Goal: Task Accomplishment & Management: Use online tool/utility

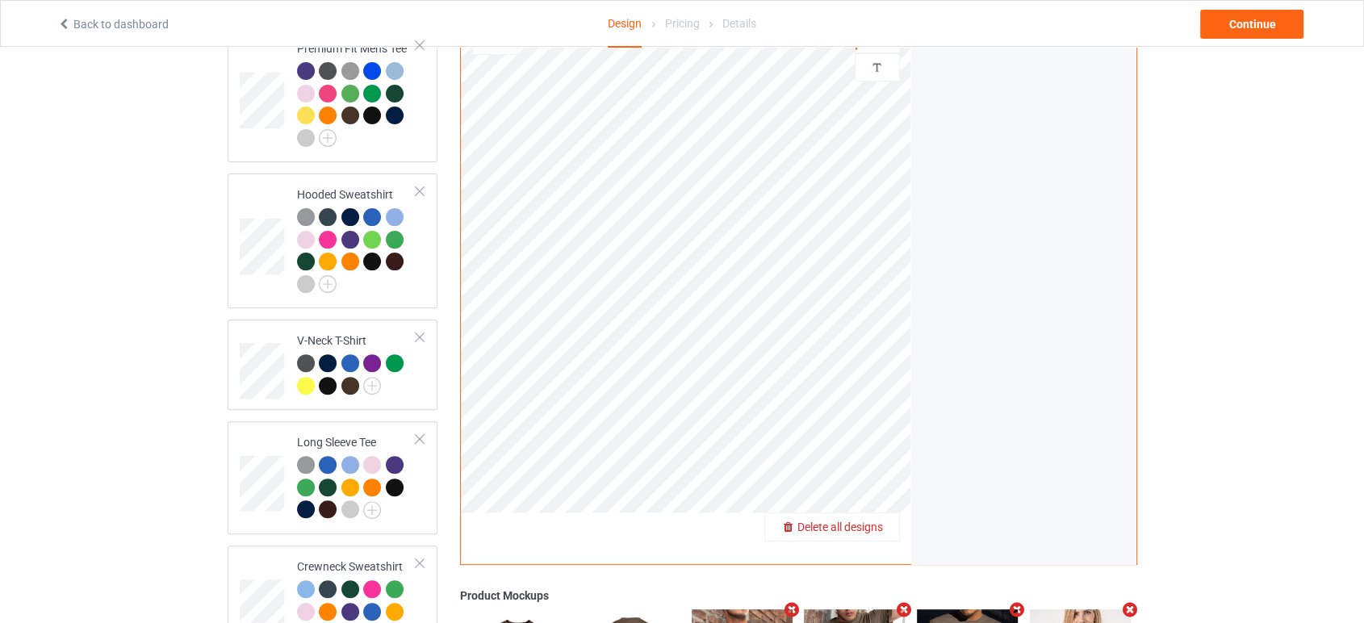
scroll to position [448, 0]
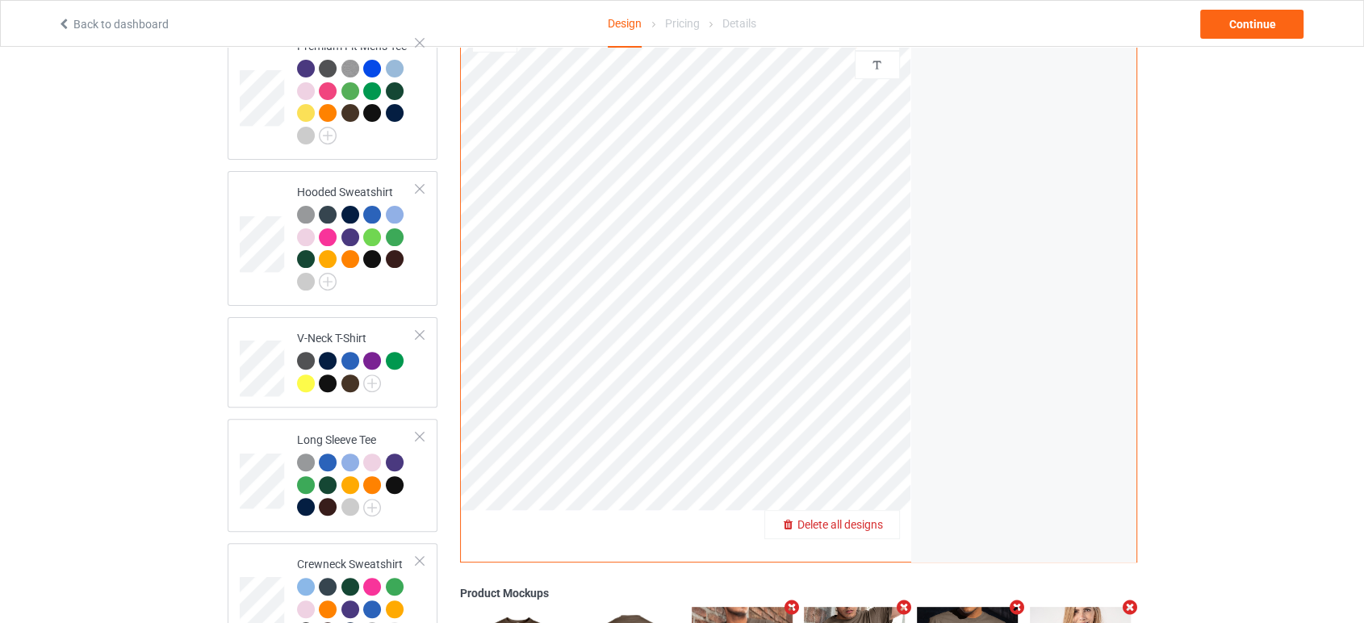
click at [873, 519] on span "Delete all designs" at bounding box center [841, 525] width 86 height 13
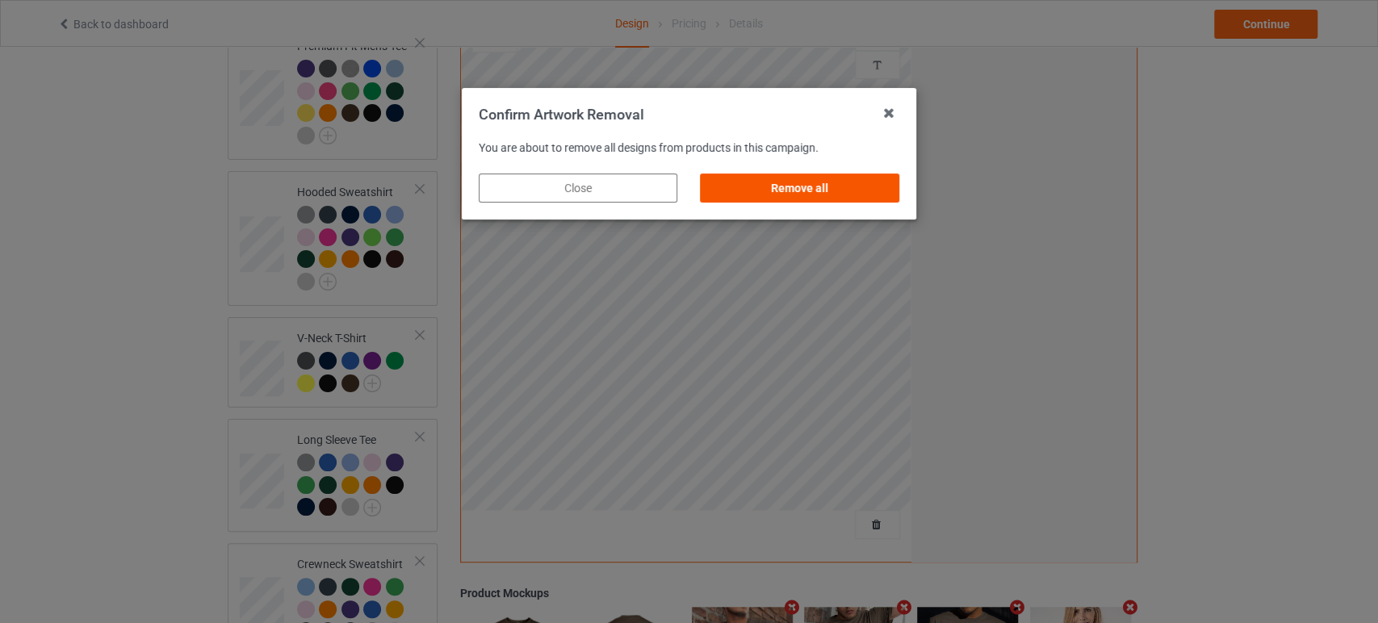
click at [794, 186] on div "Remove all" at bounding box center [800, 188] width 199 height 29
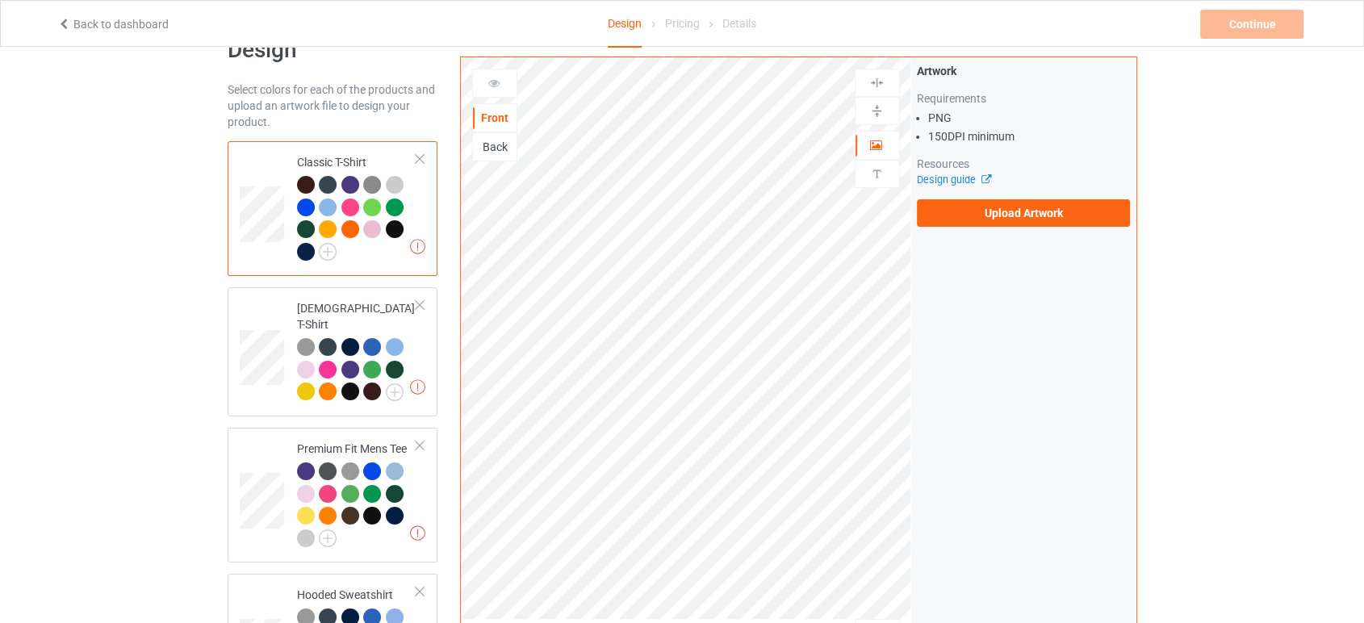
scroll to position [0, 0]
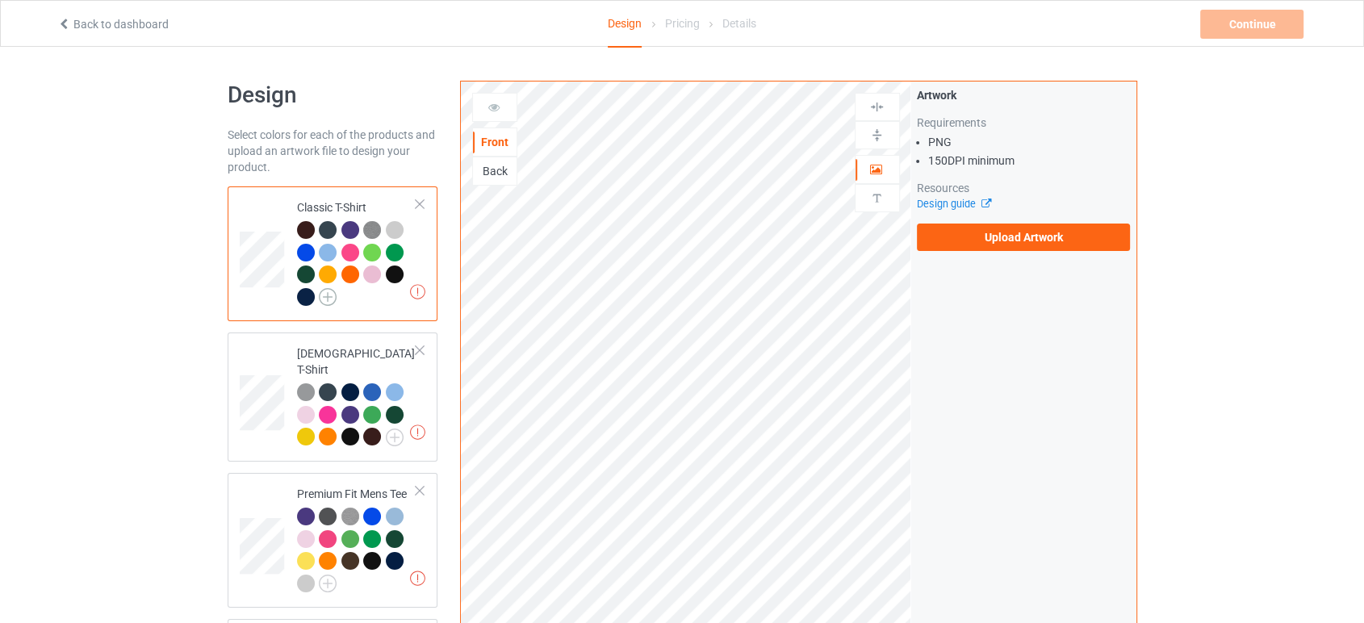
click at [332, 299] on img at bounding box center [328, 297] width 18 height 18
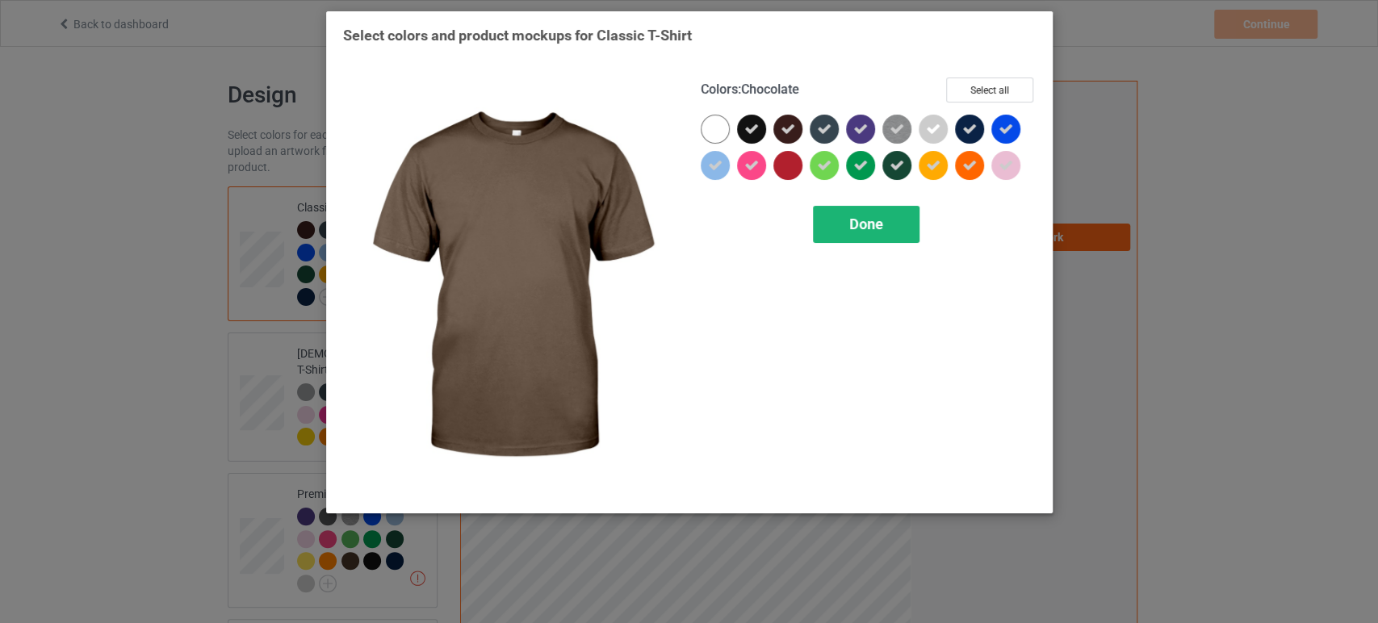
click at [853, 224] on span "Done" at bounding box center [866, 224] width 34 height 17
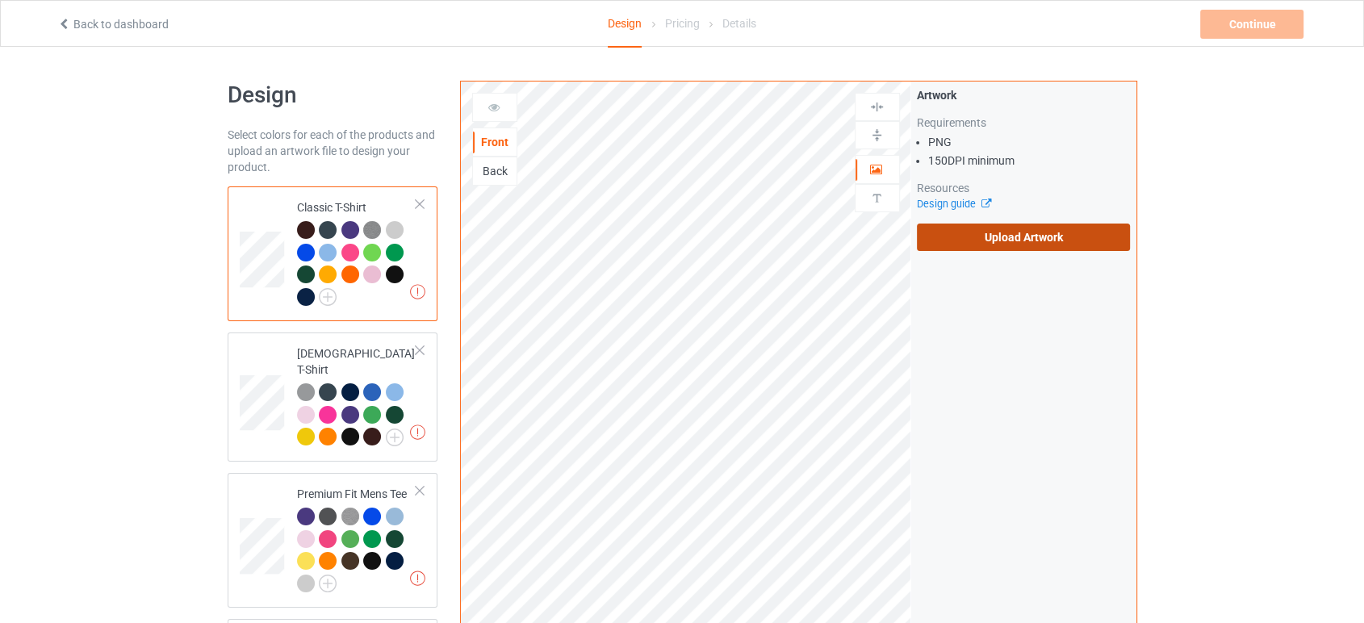
click at [944, 235] on label "Upload Artwork" at bounding box center [1024, 237] width 214 height 27
click at [0, 0] on input "Upload Artwork" at bounding box center [0, 0] width 0 height 0
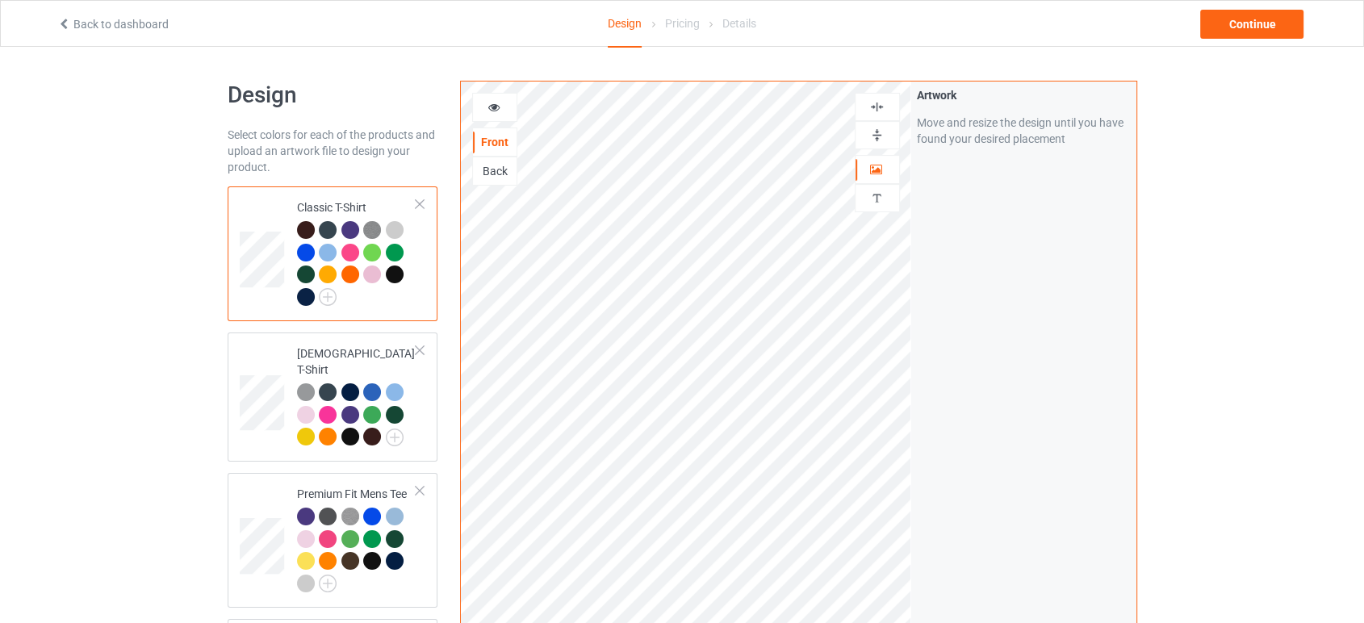
scroll to position [40, 0]
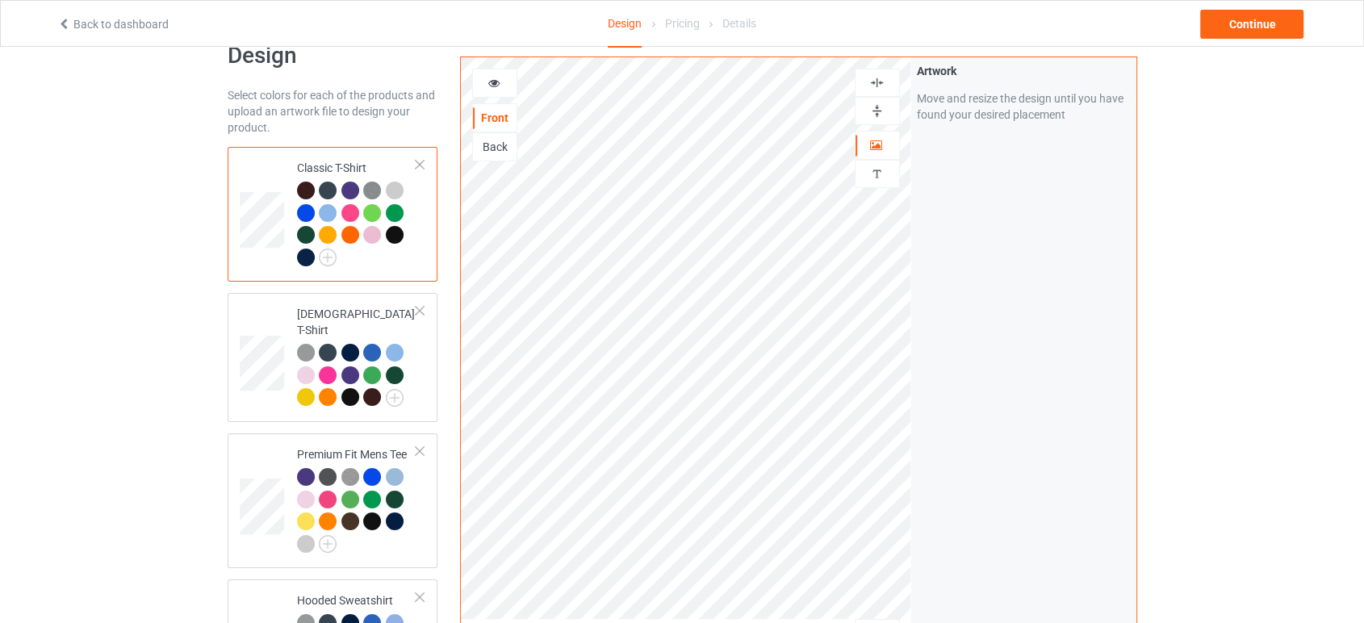
click at [872, 88] on img at bounding box center [876, 82] width 15 height 15
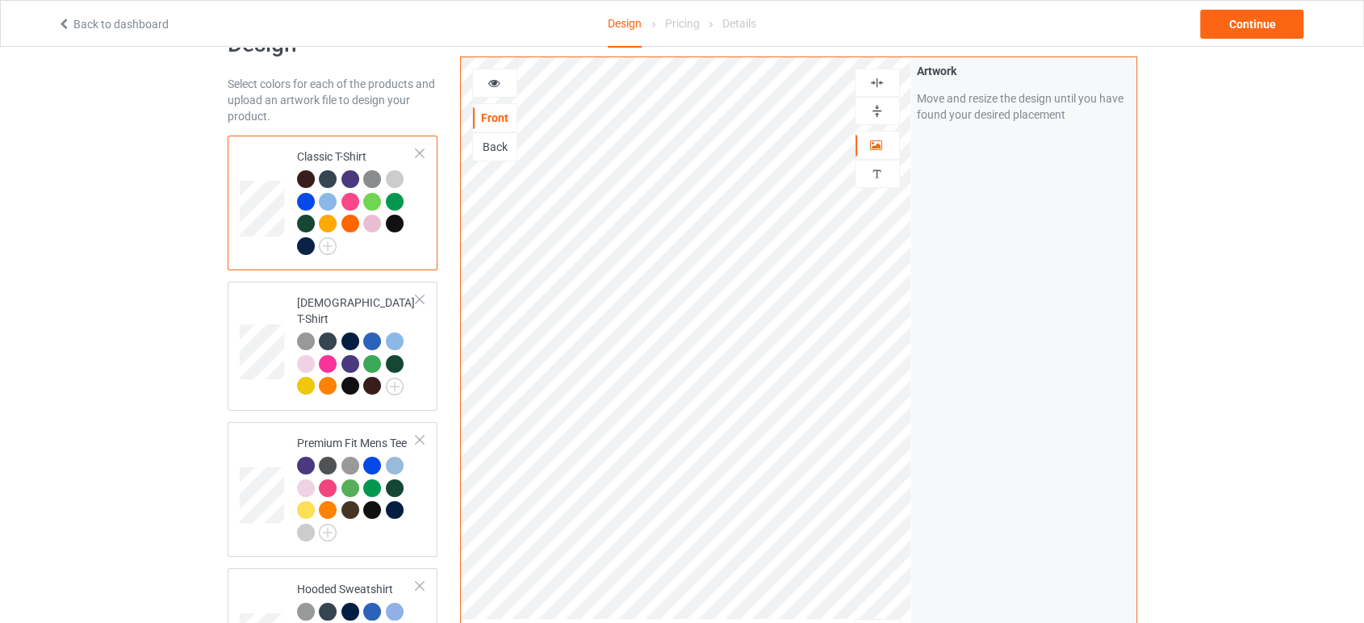
click at [873, 110] on img at bounding box center [876, 110] width 15 height 15
click at [874, 83] on img at bounding box center [876, 82] width 15 height 15
click at [873, 82] on img at bounding box center [876, 82] width 15 height 15
click at [1244, 10] on div "Continue" at bounding box center [1251, 24] width 103 height 29
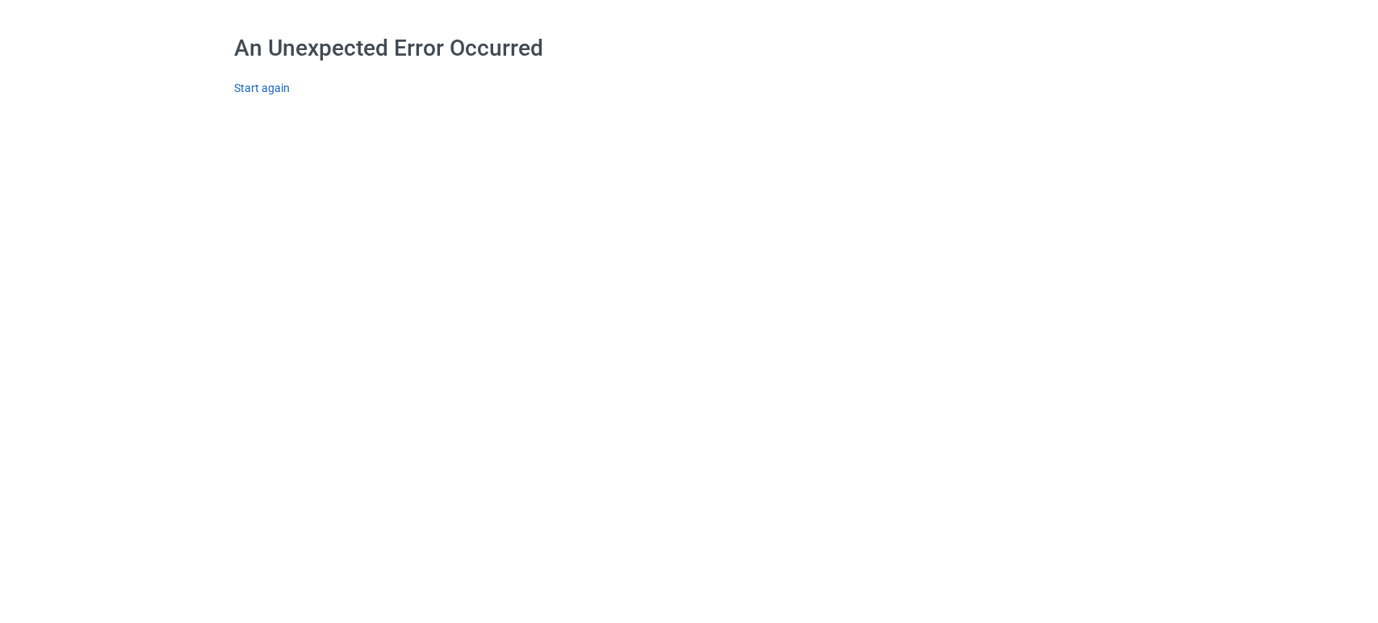
click at [266, 86] on link "Start again" at bounding box center [262, 88] width 56 height 13
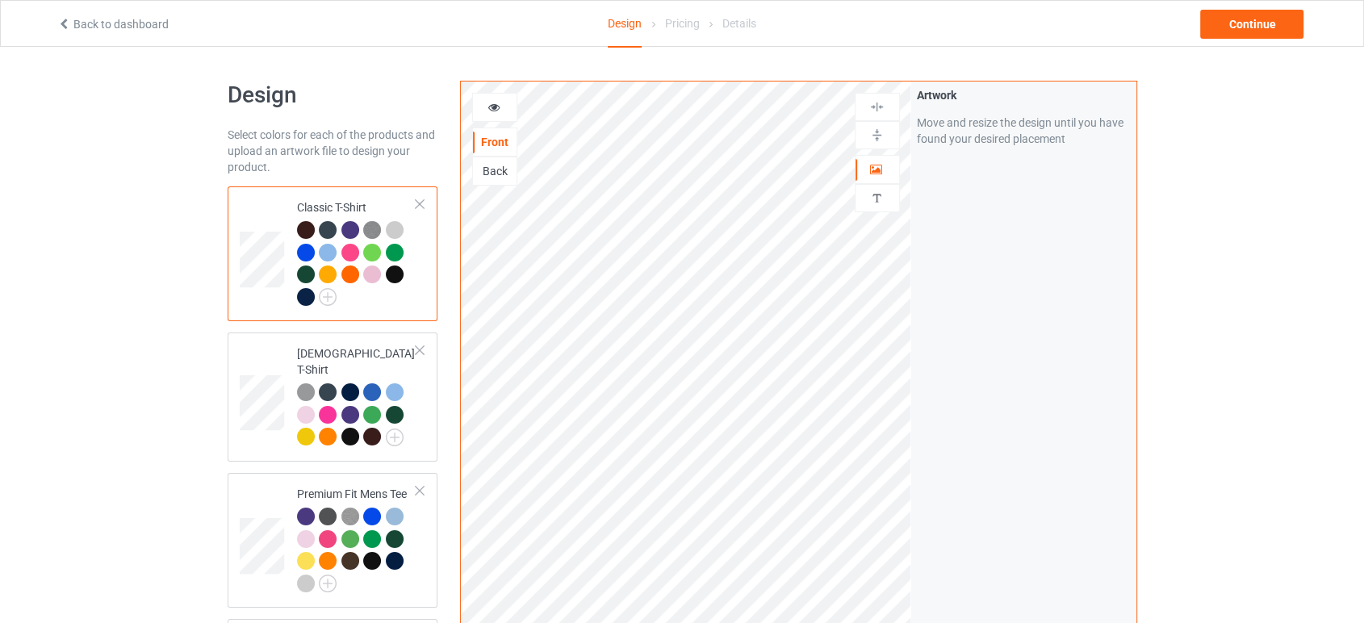
scroll to position [448, 0]
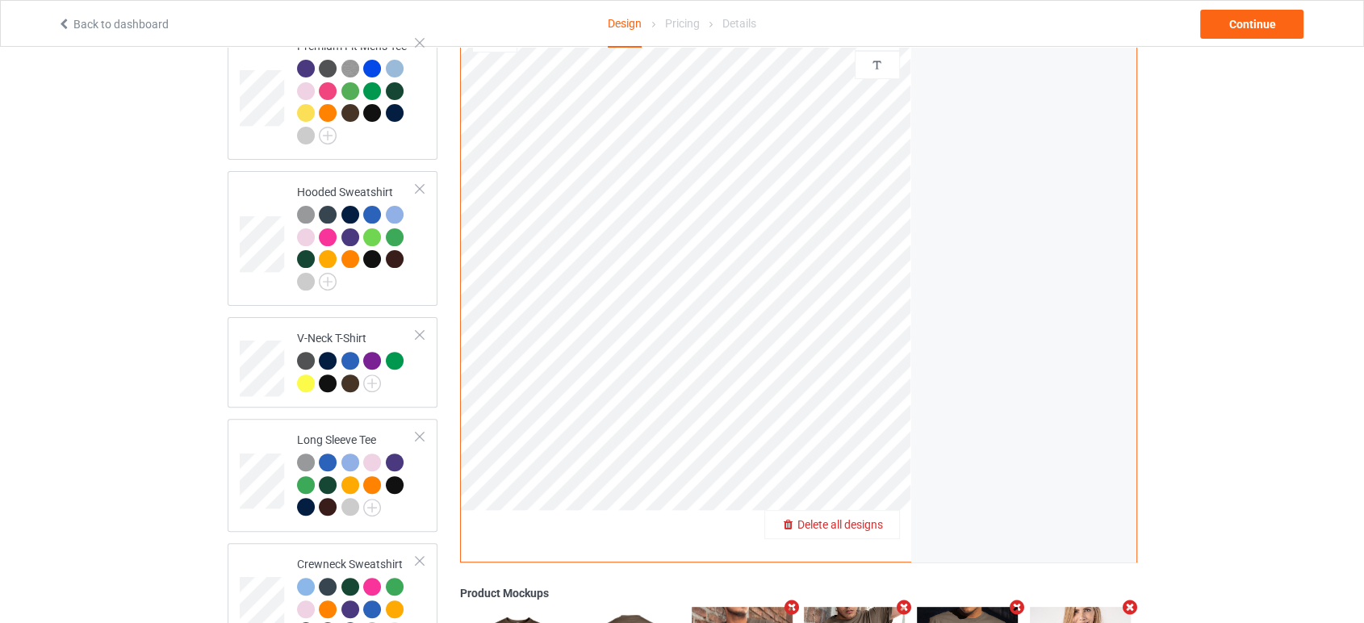
click at [882, 519] on span "Delete all designs" at bounding box center [841, 525] width 86 height 13
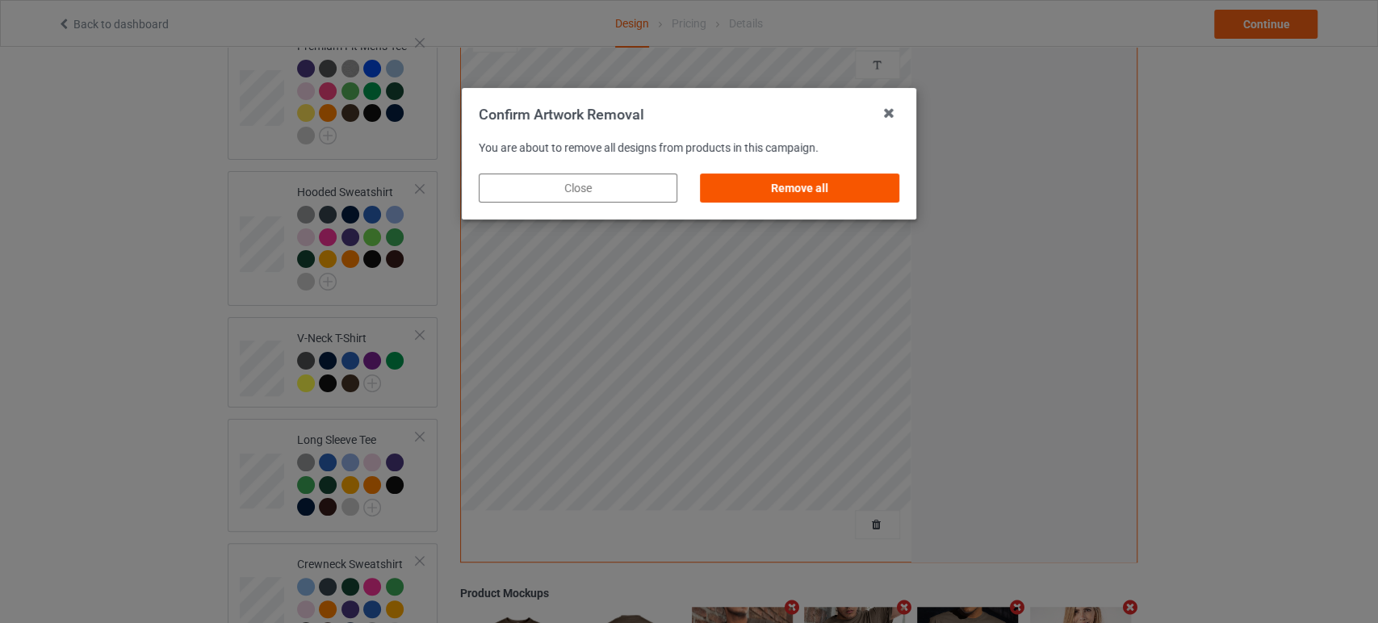
click at [817, 192] on div "Remove all" at bounding box center [800, 188] width 199 height 29
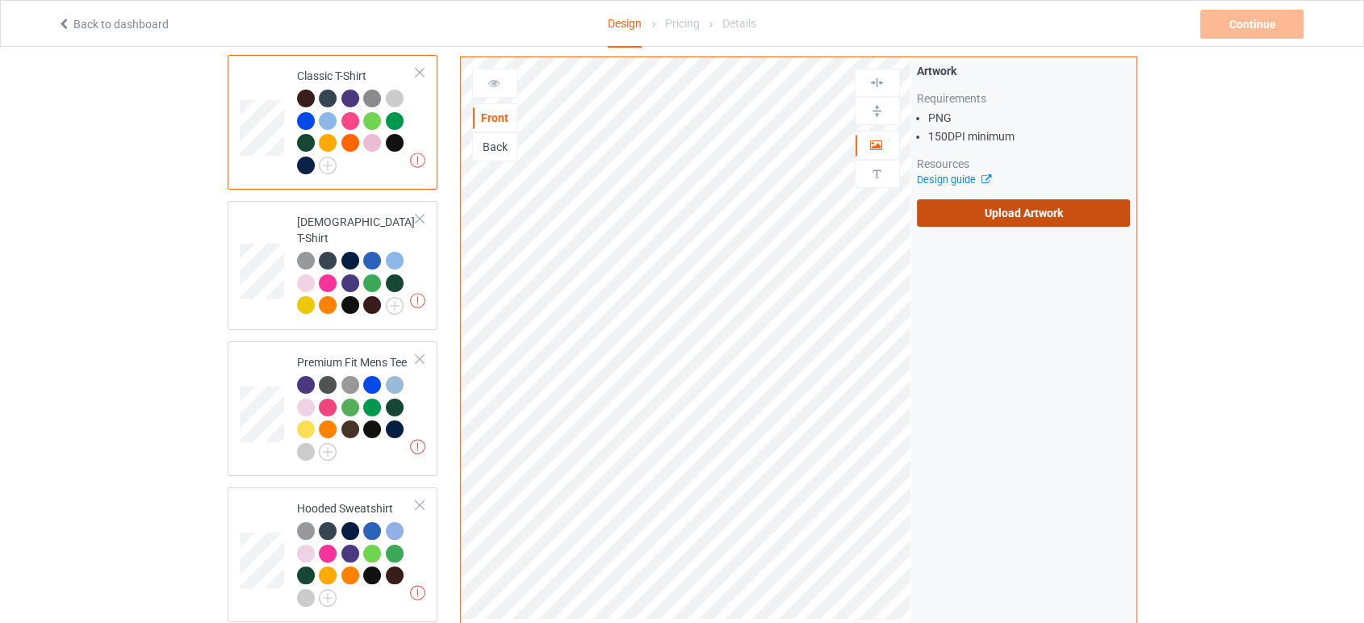
scroll to position [90, 0]
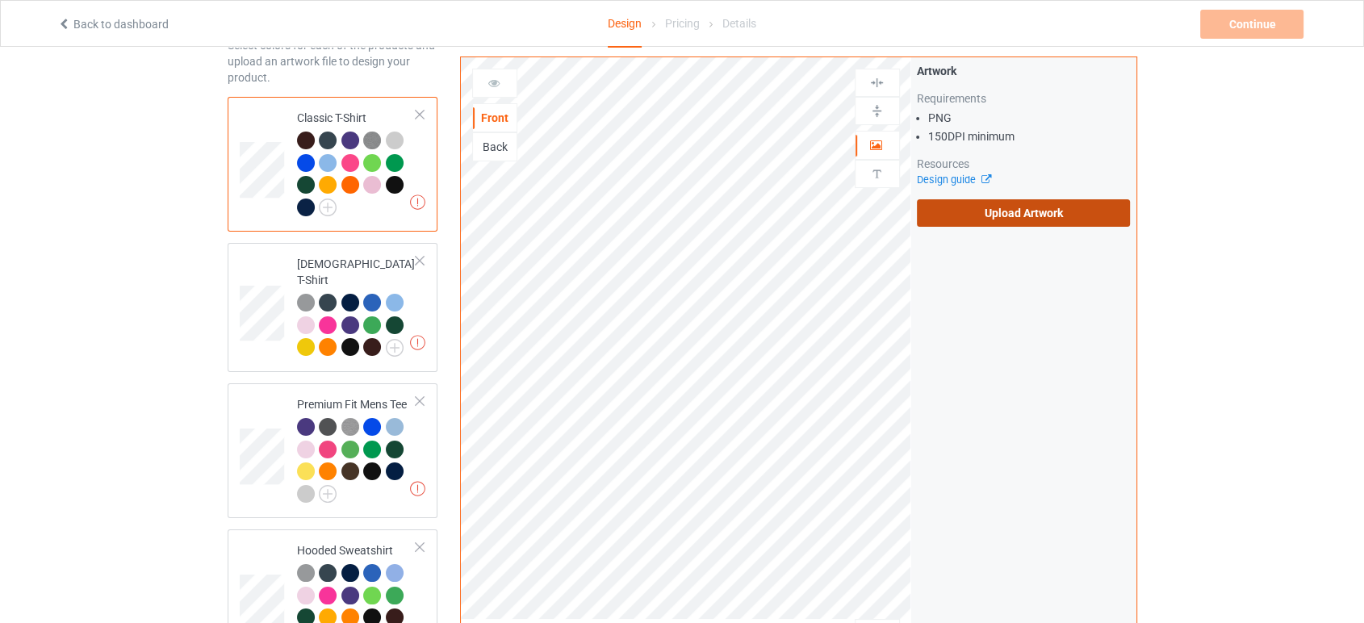
click at [991, 214] on label "Upload Artwork" at bounding box center [1024, 212] width 214 height 27
click at [0, 0] on input "Upload Artwork" at bounding box center [0, 0] width 0 height 0
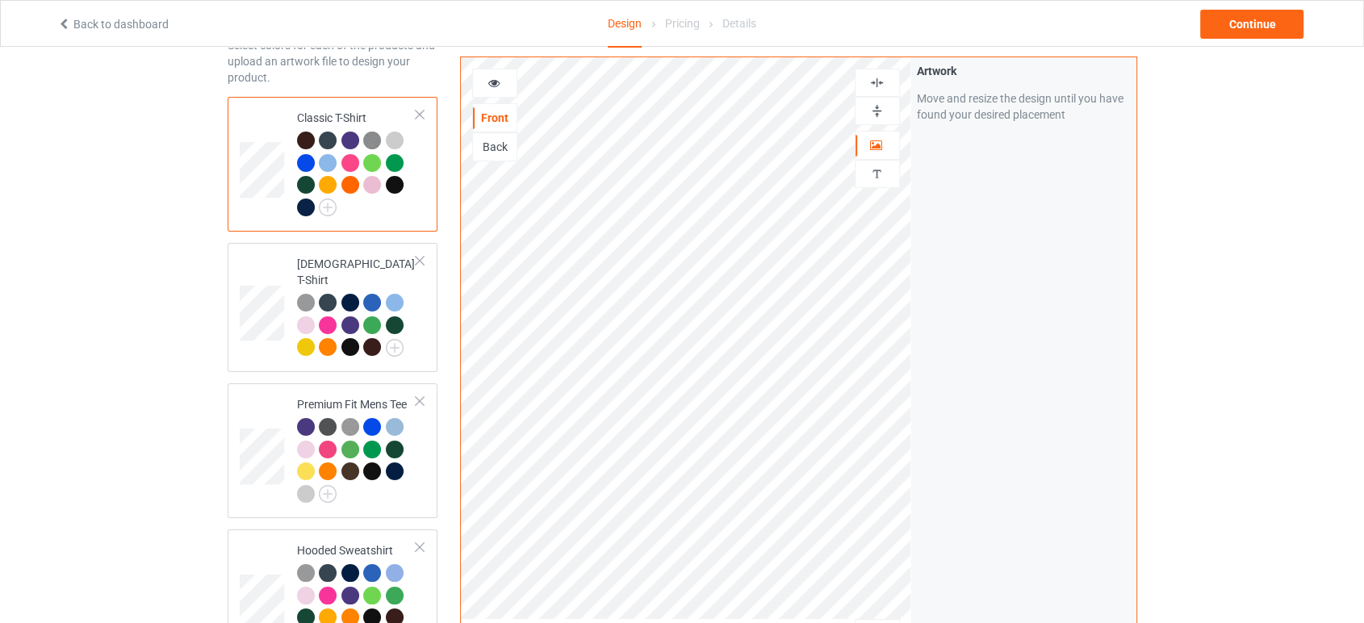
click at [911, 311] on div "Front Back Artwork Personalized text Artwork Move and resize the design until y…" at bounding box center [798, 364] width 676 height 615
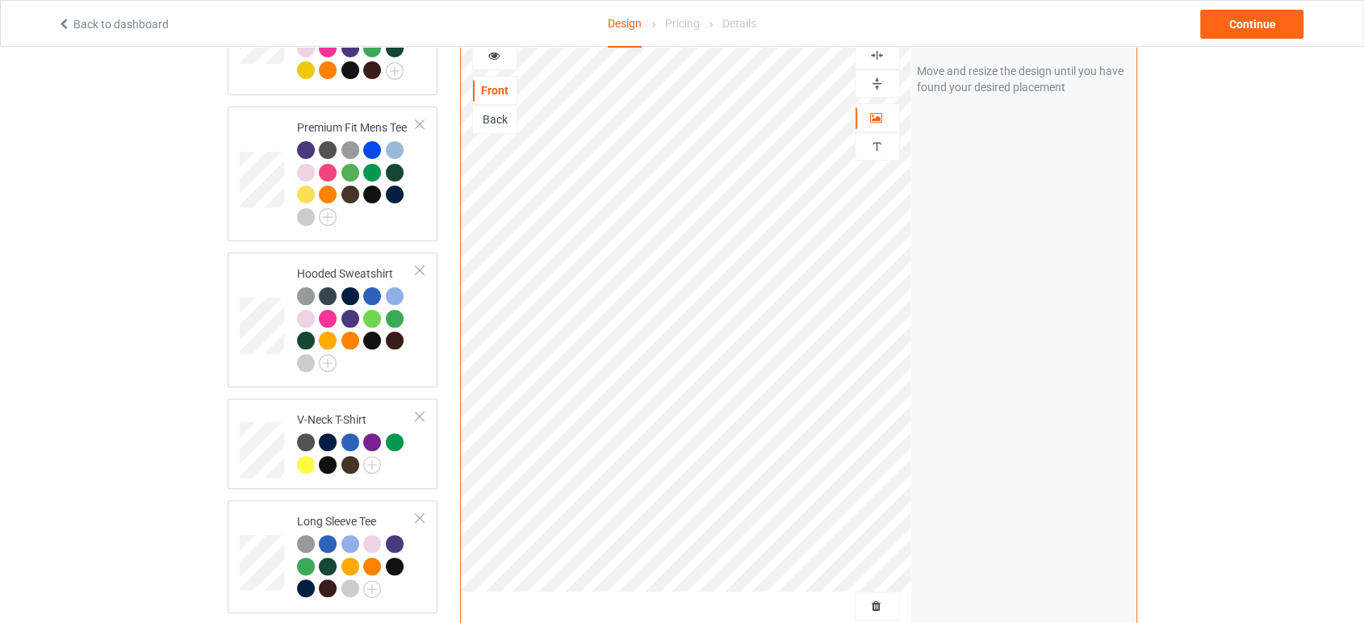
scroll to position [538, 0]
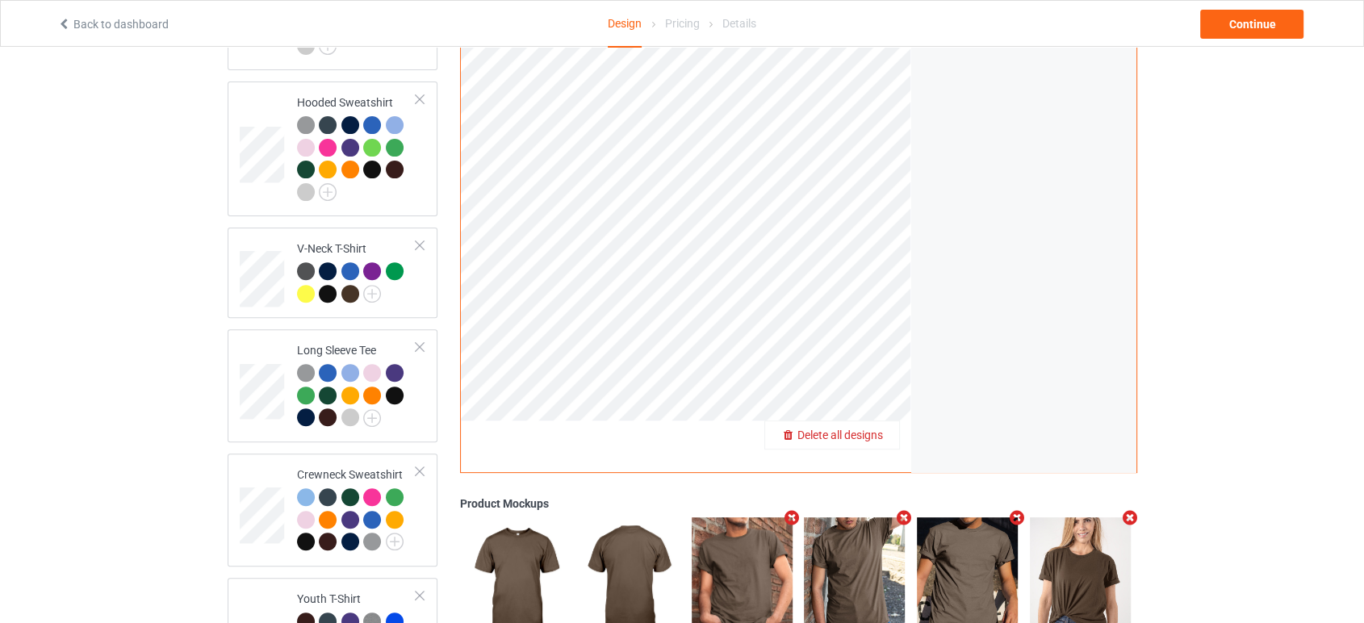
click at [885, 421] on div "Delete all designs" at bounding box center [832, 435] width 136 height 29
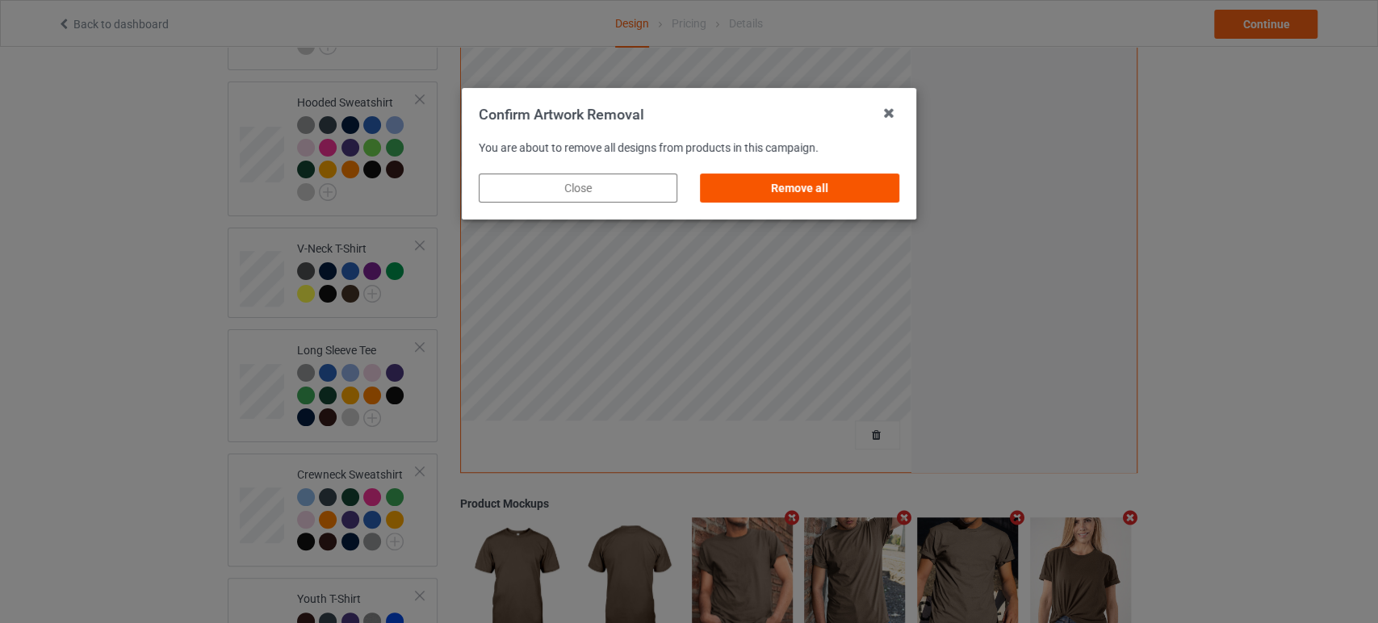
click at [812, 189] on div "Remove all" at bounding box center [800, 188] width 199 height 29
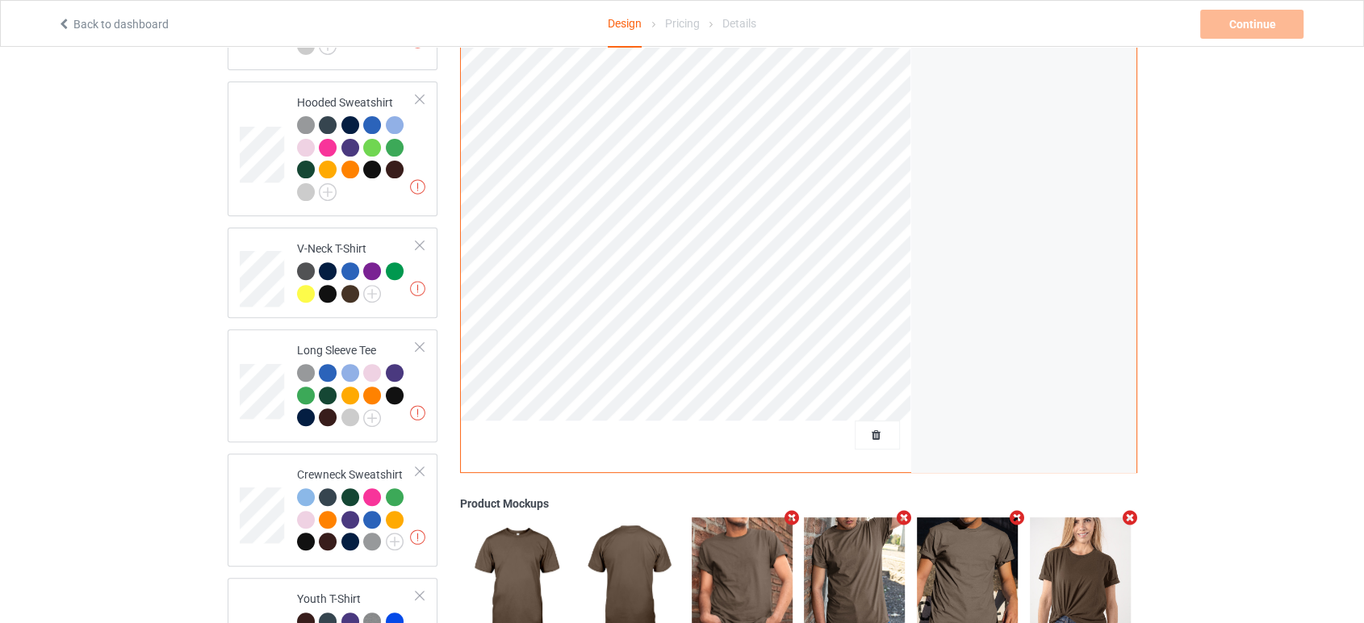
scroll to position [179, 0]
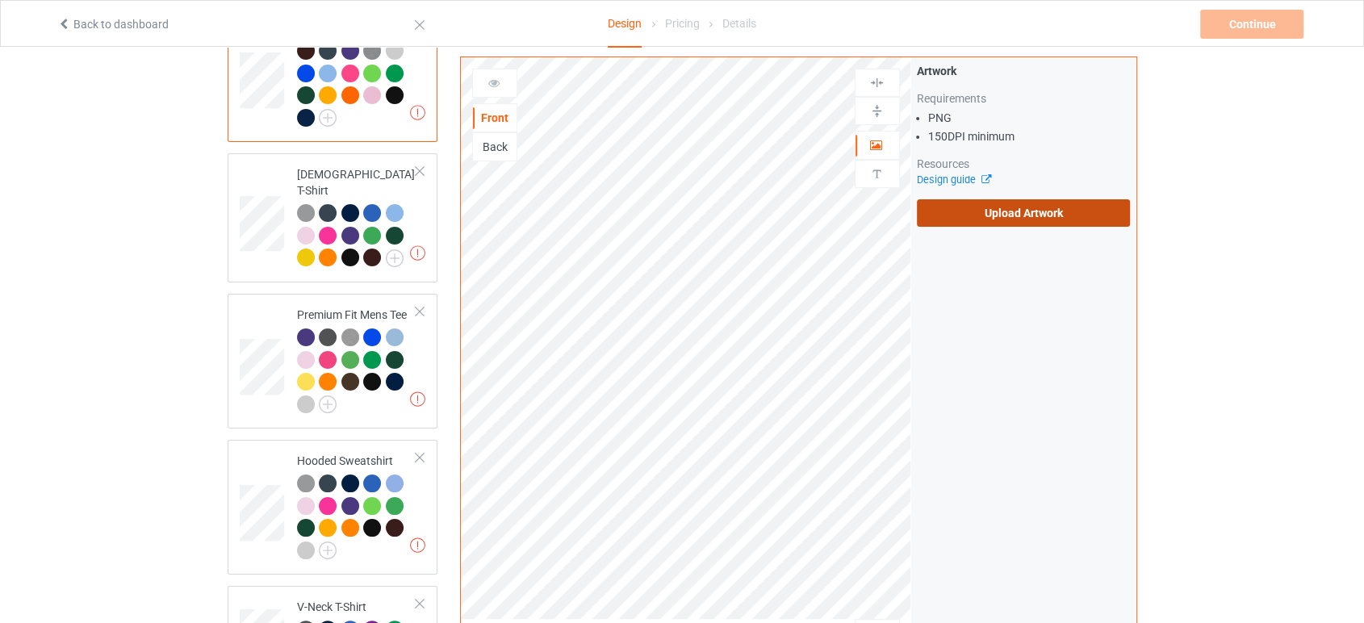
click at [941, 211] on label "Upload Artwork" at bounding box center [1024, 212] width 214 height 27
click at [0, 0] on input "Upload Artwork" at bounding box center [0, 0] width 0 height 0
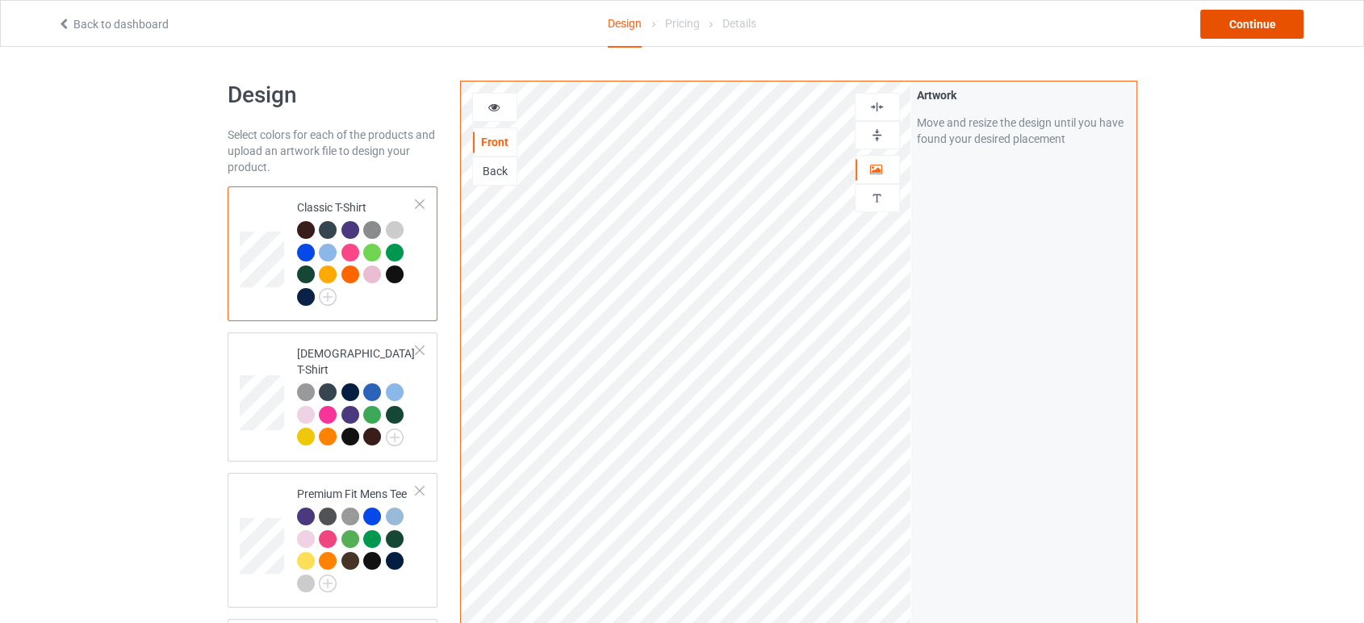
click at [1246, 15] on div "Continue" at bounding box center [1251, 24] width 103 height 29
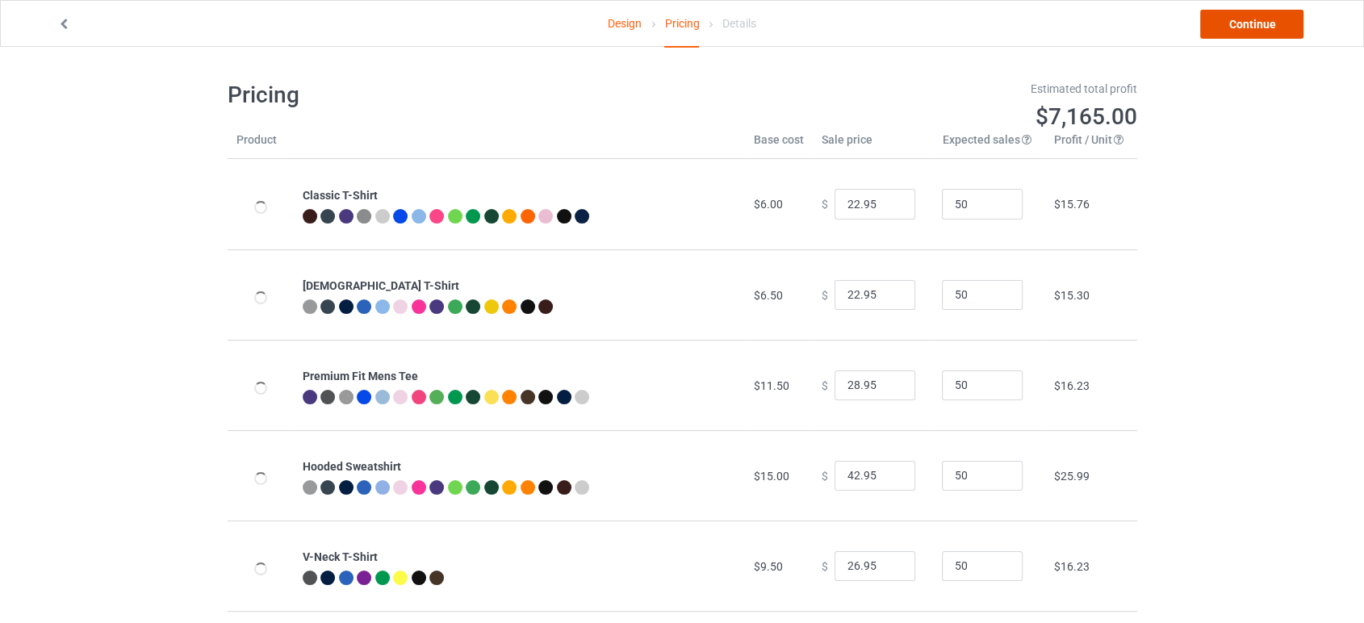
click at [1223, 20] on link "Continue" at bounding box center [1251, 24] width 103 height 29
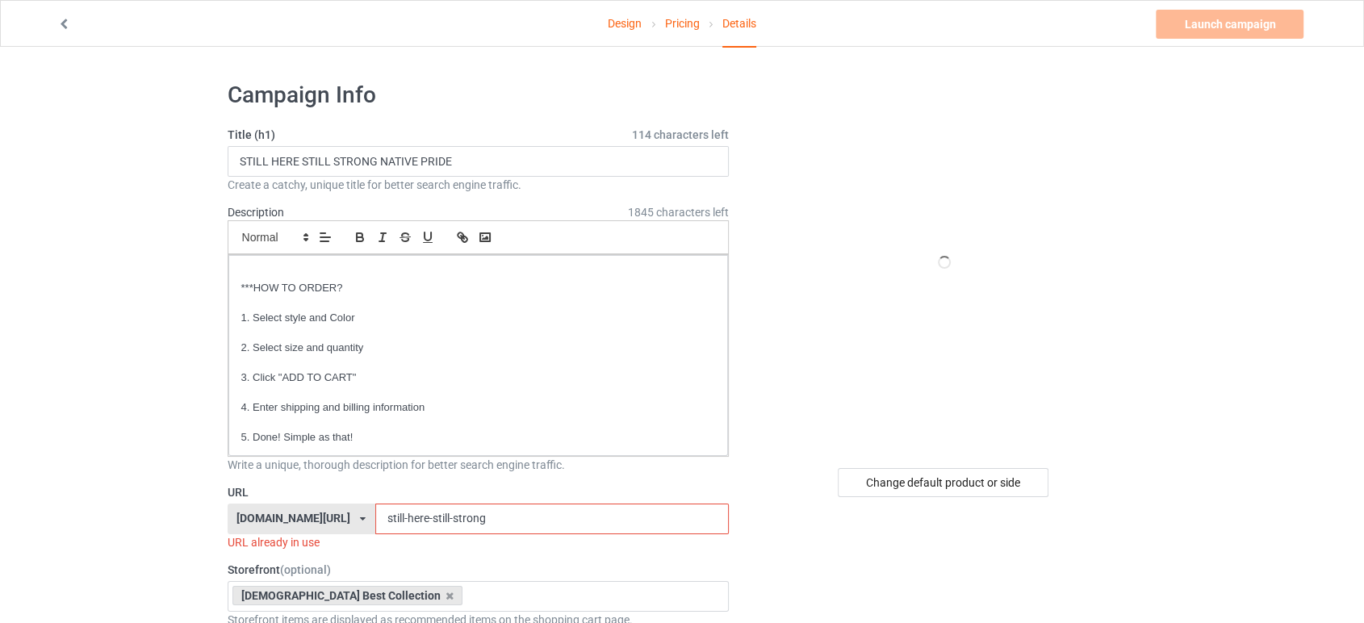
click at [517, 518] on input "still-here-still-strong" at bounding box center [552, 519] width 354 height 31
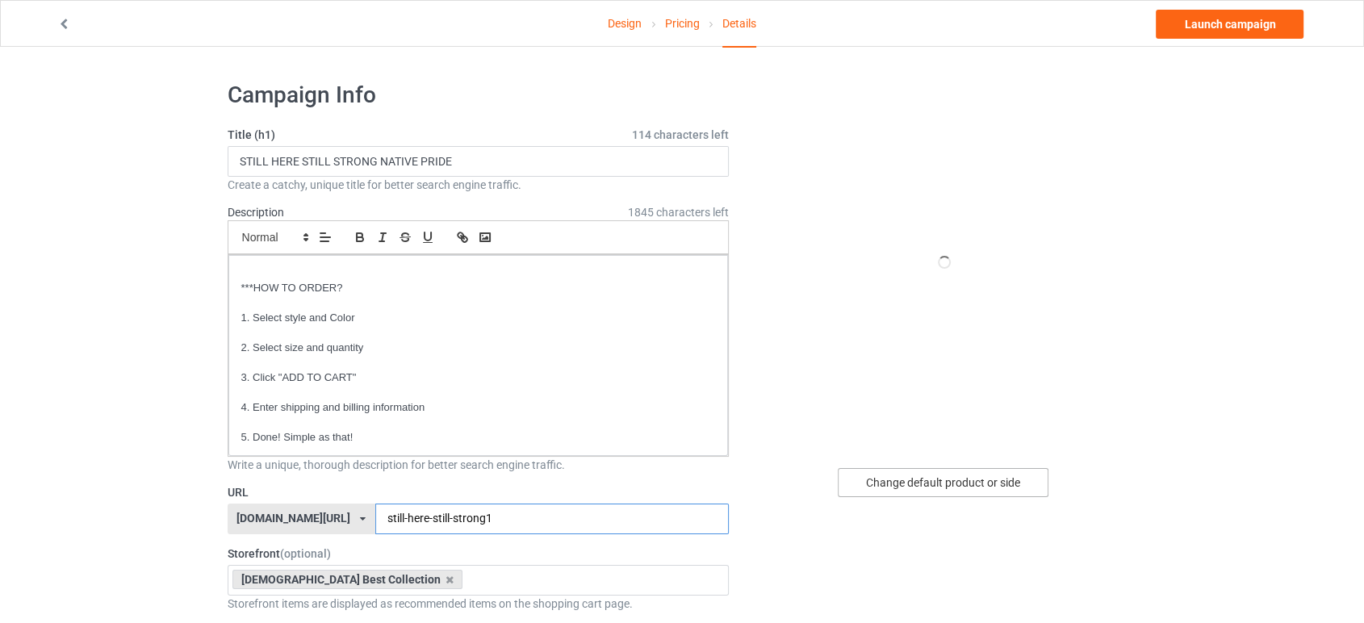
type input "still-here-still-strong1"
click at [887, 481] on div "Change default product or side" at bounding box center [943, 482] width 211 height 29
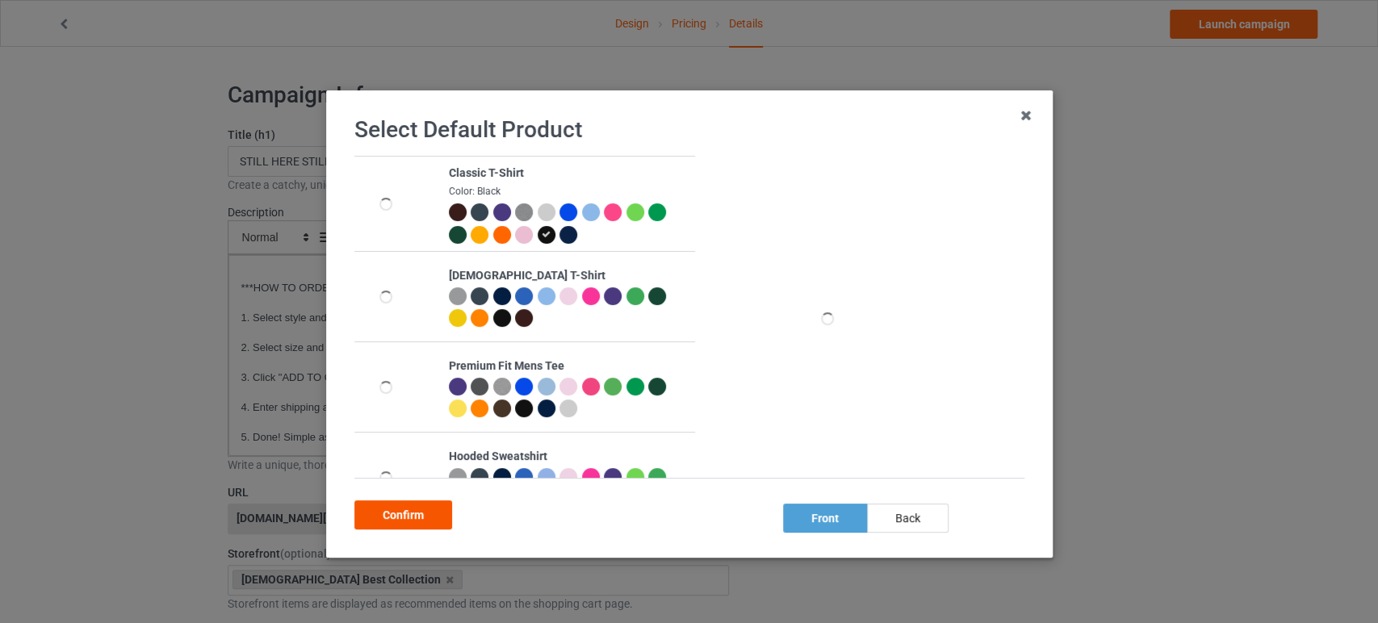
click at [421, 511] on div "Confirm" at bounding box center [403, 514] width 98 height 29
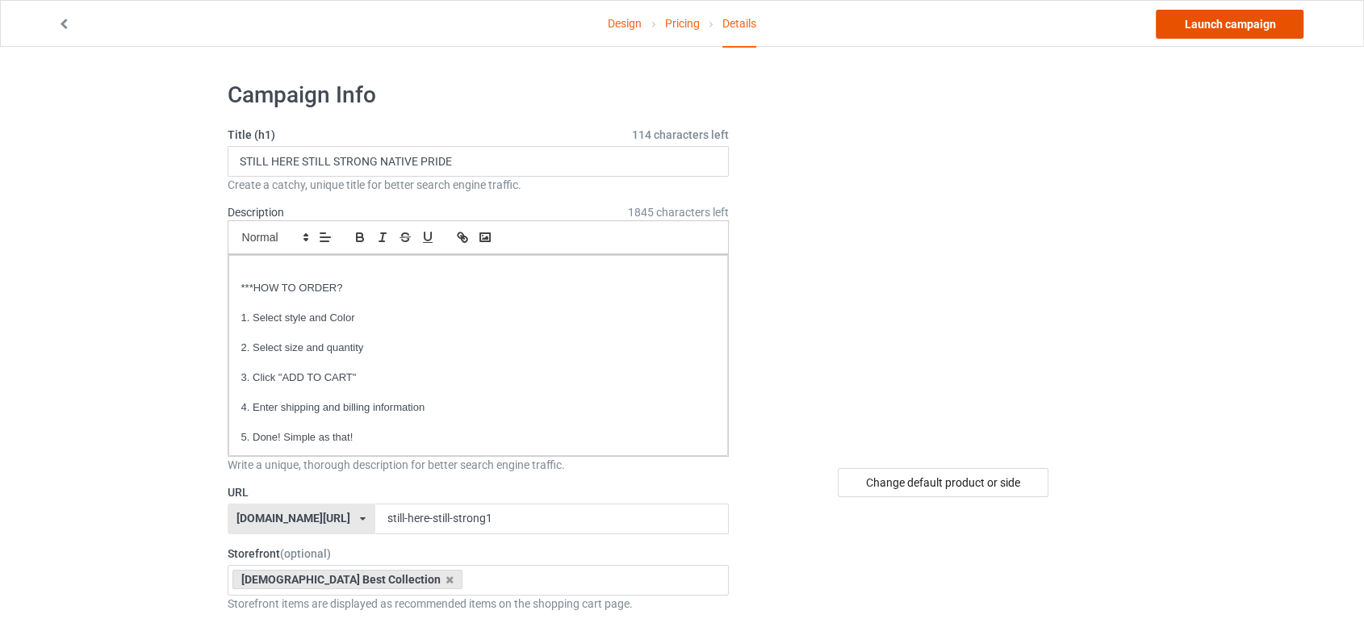
click at [1208, 16] on link "Launch campaign" at bounding box center [1230, 24] width 148 height 29
